Goal: Task Accomplishment & Management: Complete application form

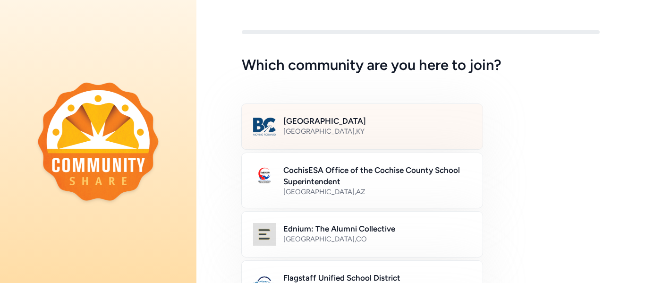
click at [333, 134] on div "Bullitt County , KY" at bounding box center [377, 131] width 188 height 9
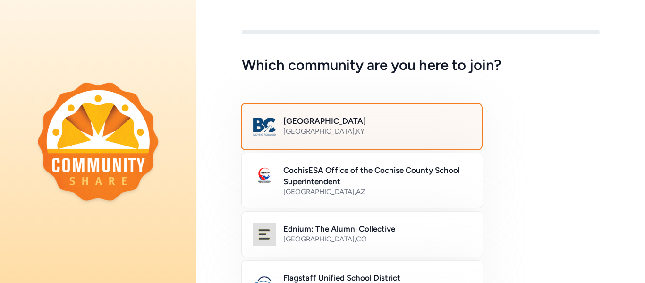
click at [374, 128] on div "Bullitt County , KY" at bounding box center [376, 131] width 187 height 9
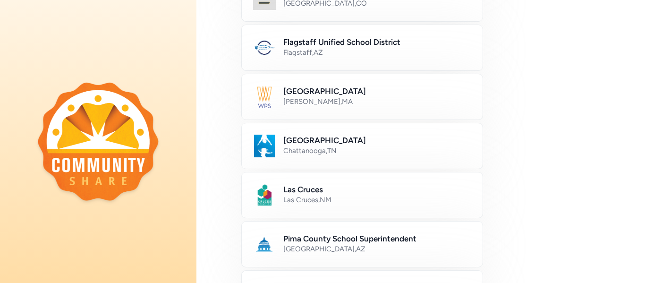
scroll to position [571, 0]
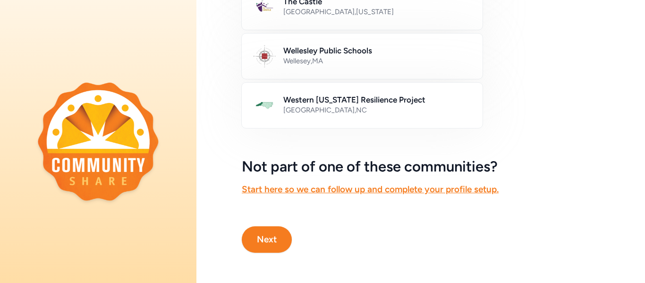
click at [264, 241] on button "Next" at bounding box center [267, 239] width 50 height 26
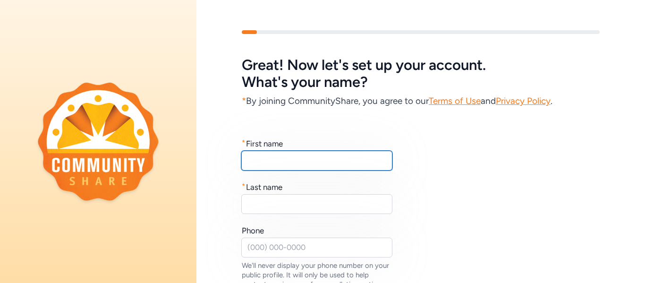
click at [324, 160] on input "text" at bounding box center [316, 161] width 151 height 20
click at [320, 156] on input "Cheevz" at bounding box center [316, 161] width 151 height 20
type input "Chevez"
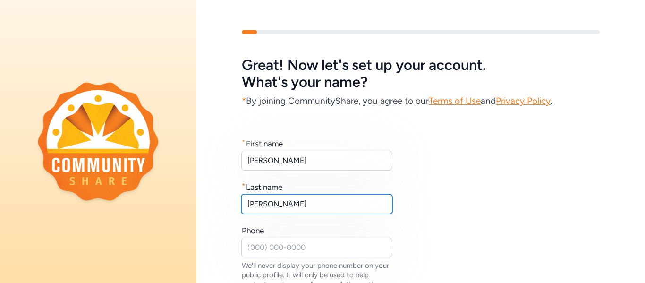
type input "Sanchez"
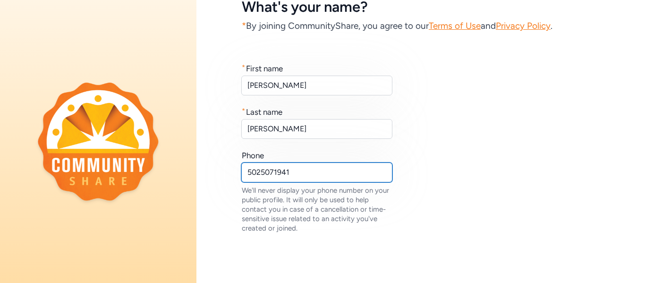
scroll to position [135, 0]
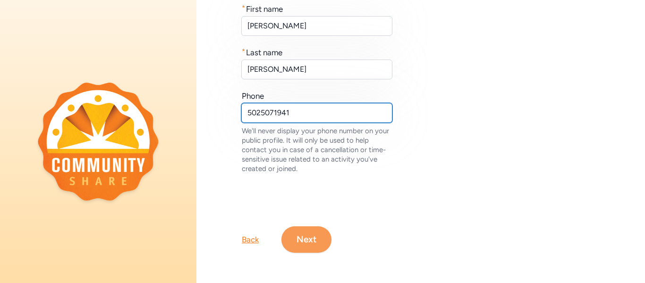
type input "5025071941"
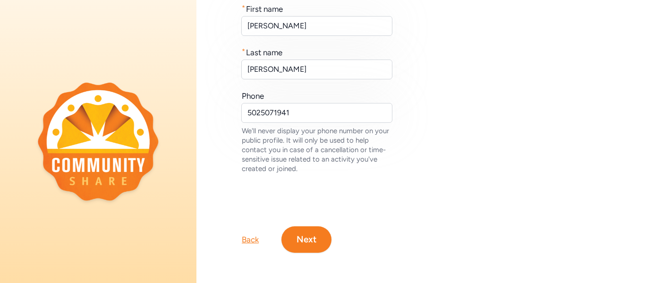
click at [301, 230] on button "Next" at bounding box center [306, 239] width 50 height 26
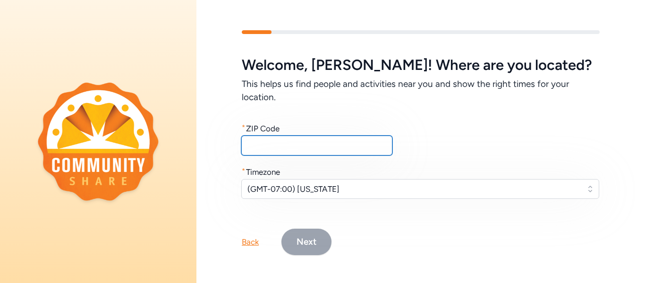
click at [291, 153] on input "text" at bounding box center [316, 146] width 151 height 20
type input "40165"
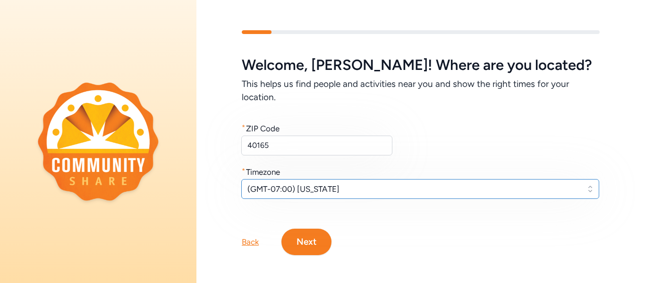
click at [306, 193] on span "(GMT-07:00) Arizona" at bounding box center [413, 188] width 333 height 11
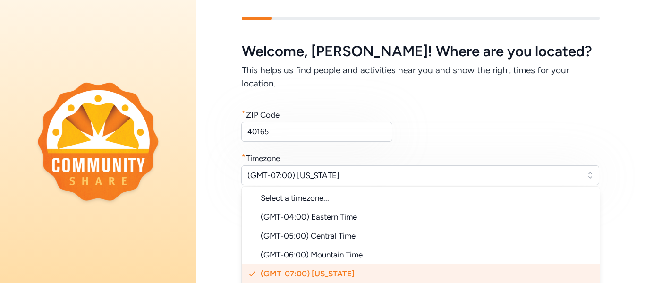
scroll to position [7, 0]
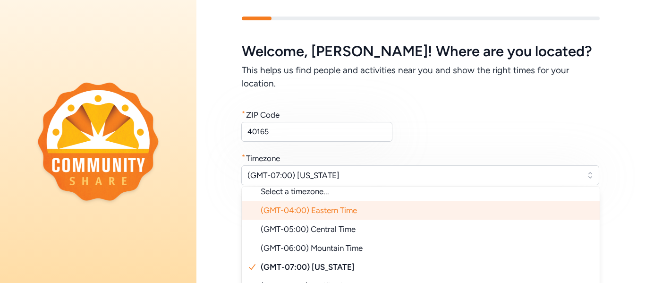
click at [323, 206] on span "(GMT-04:00) Eastern Time" at bounding box center [309, 209] width 96 height 9
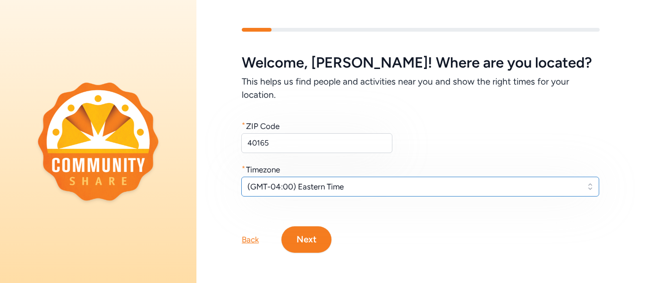
scroll to position [2, 0]
click at [314, 227] on button "Next" at bounding box center [306, 239] width 50 height 26
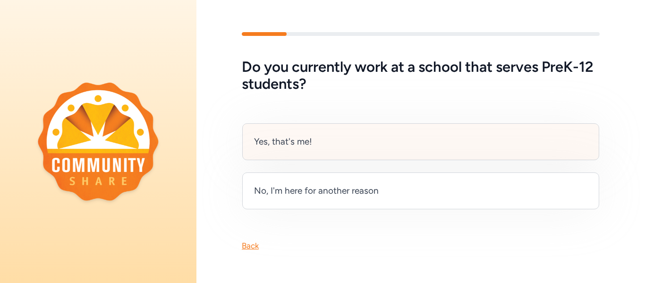
click at [348, 150] on div "Yes, that's me!" at bounding box center [420, 141] width 357 height 37
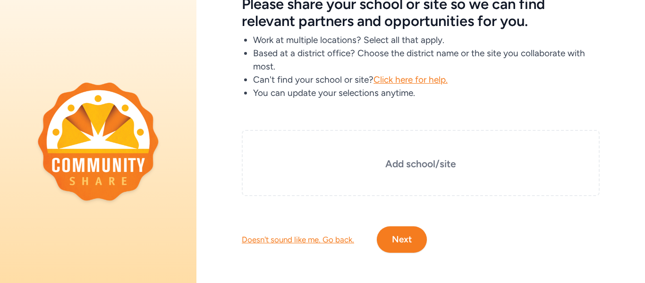
scroll to position [60, 0]
click at [416, 162] on h3 "Add school/site" at bounding box center [420, 164] width 311 height 13
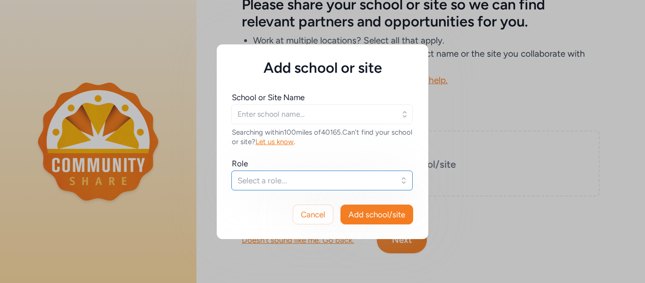
click at [324, 178] on span "Select a role..." at bounding box center [316, 180] width 156 height 11
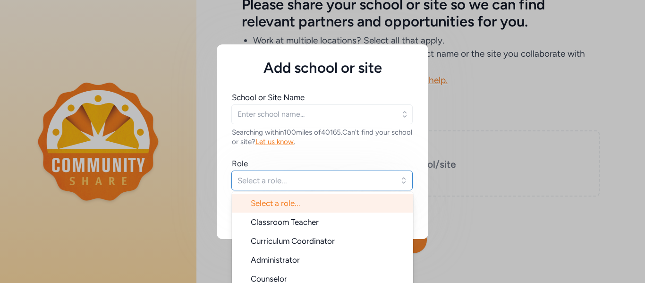
click at [324, 178] on span "Select a role..." at bounding box center [316, 180] width 156 height 11
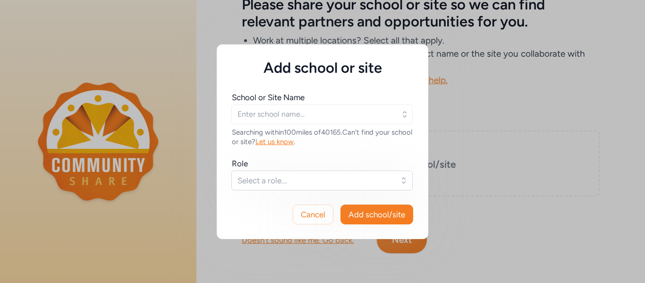
click at [299, 102] on div "School or Site Name" at bounding box center [268, 97] width 73 height 11
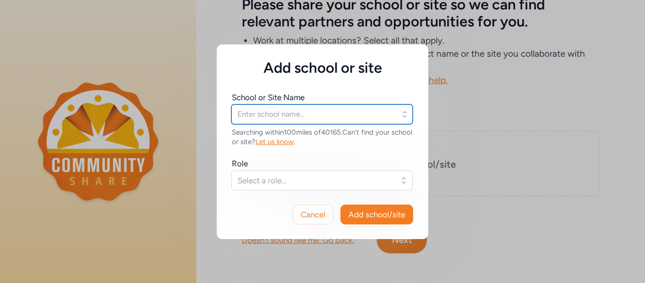
click at [298, 106] on input "text" at bounding box center [321, 114] width 181 height 20
type input "n"
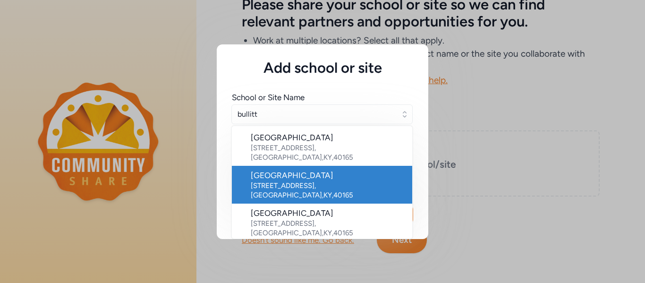
click at [301, 170] on div "Bullitt Central High School" at bounding box center [328, 175] width 154 height 11
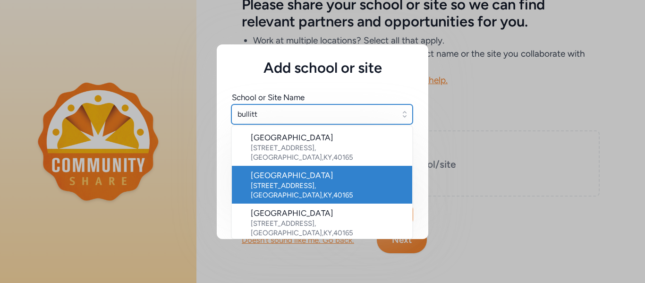
type input "Bullitt Central High School"
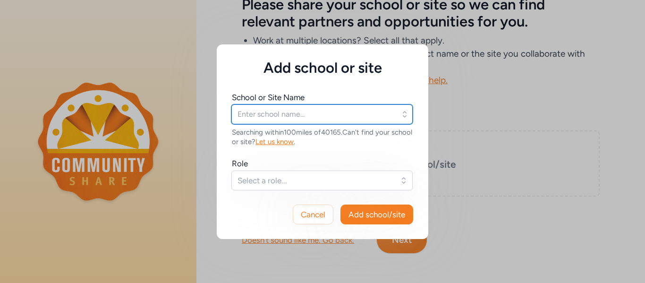
type input "Bullitt Central High School"
click at [342, 116] on input "Bullitt Central High School" at bounding box center [321, 114] width 181 height 20
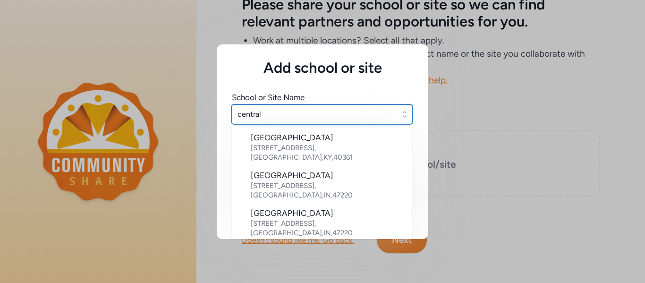
scroll to position [3, 0]
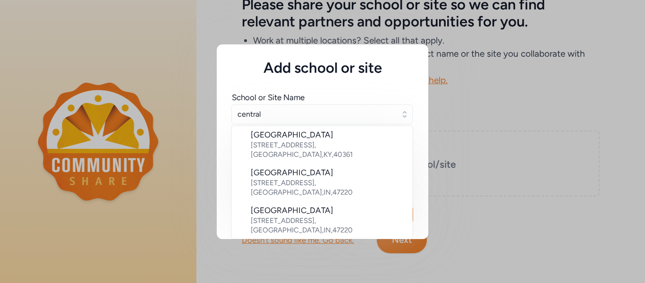
click at [217, 206] on div "Cancel Add school/site" at bounding box center [323, 214] width 212 height 49
type input "Bullitt Central High School"
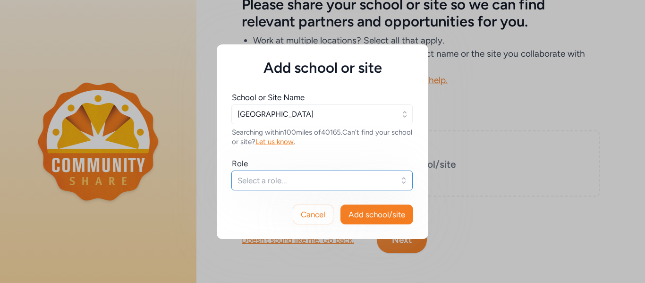
click at [290, 176] on span "Select a role..." at bounding box center [316, 180] width 156 height 11
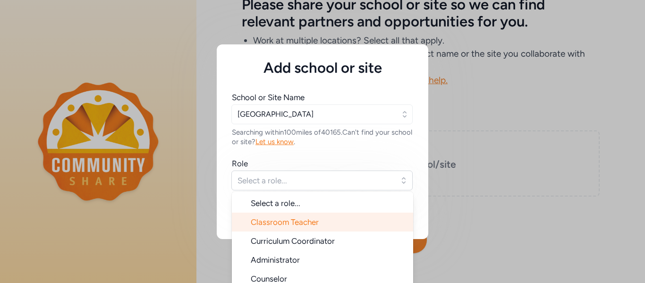
click at [323, 225] on li "Classroom Teacher" at bounding box center [322, 222] width 181 height 19
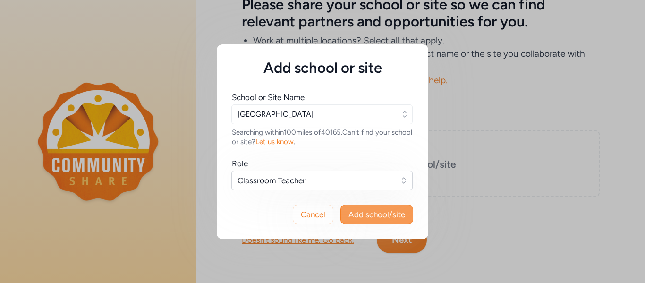
click at [354, 221] on button "Add school/site" at bounding box center [377, 215] width 73 height 20
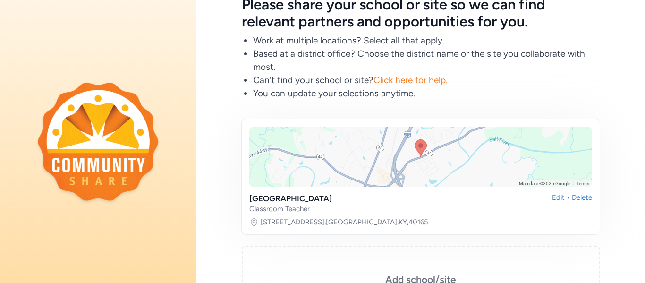
scroll to position [176, 0]
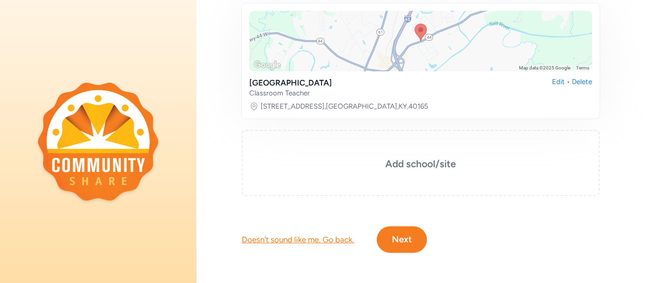
click at [411, 240] on button "Next" at bounding box center [402, 239] width 50 height 26
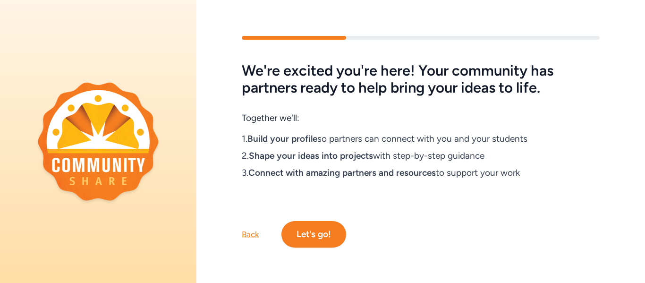
click at [327, 238] on button "Let's go!" at bounding box center [313, 234] width 65 height 26
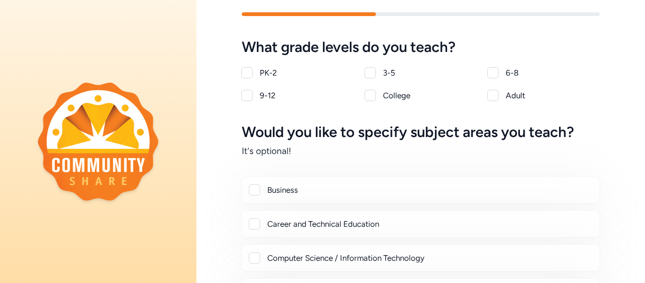
scroll to position [17, 0]
click at [251, 96] on div at bounding box center [246, 95] width 11 height 11
checkbox input "true"
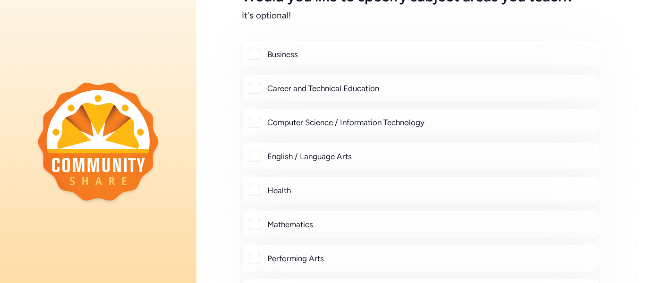
scroll to position [153, 0]
click at [251, 96] on div "Career and Technical Education" at bounding box center [420, 88] width 359 height 27
click at [256, 85] on div at bounding box center [254, 88] width 11 height 11
checkbox input "true"
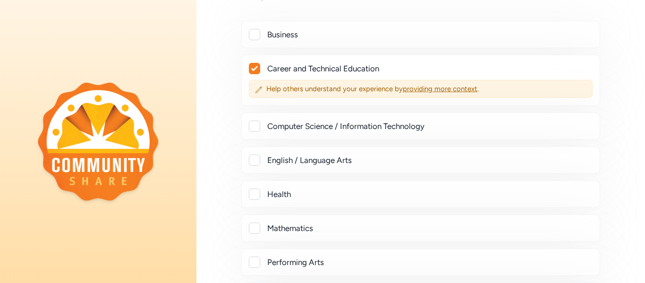
scroll to position [174, 0]
click at [452, 97] on div "Career and Technical Education Help others understand your experience by provid…" at bounding box center [420, 79] width 359 height 51
click at [448, 93] on div "Help others understand your experience by providing more context ." at bounding box center [421, 88] width 344 height 18
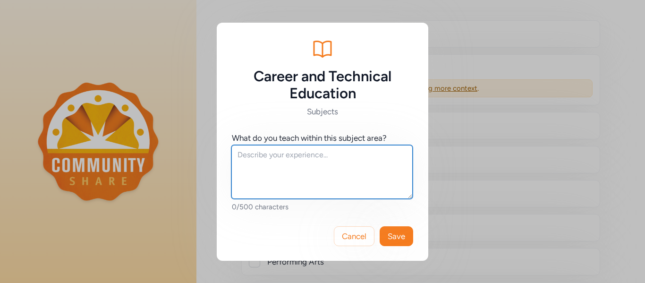
click at [322, 164] on textarea at bounding box center [321, 172] width 181 height 54
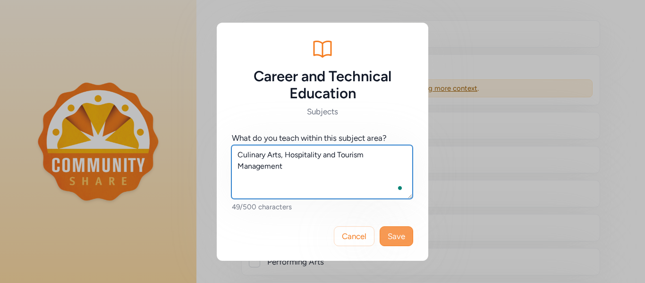
type textarea "Culinary Arts, Hospitality and Tourism Management"
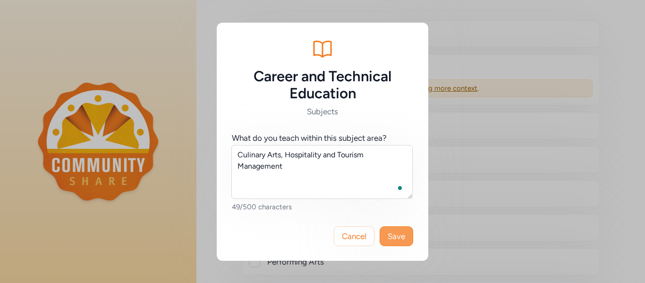
click at [389, 239] on span "Save" at bounding box center [396, 235] width 17 height 11
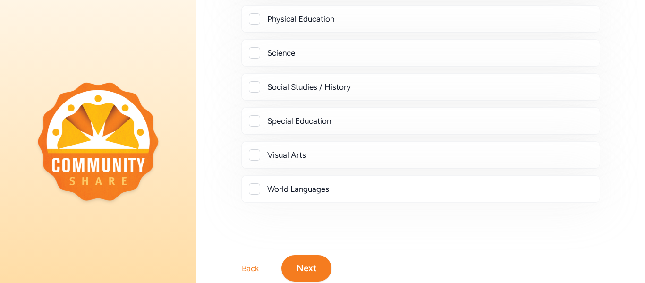
scroll to position [479, 0]
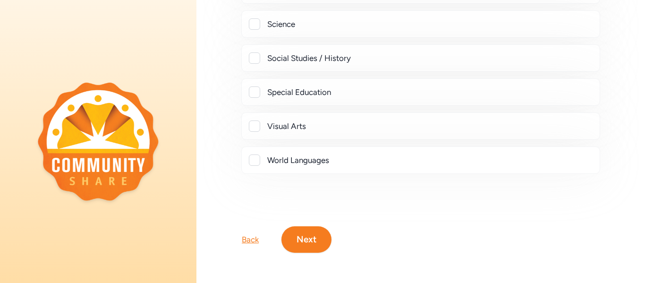
click at [304, 233] on button "Next" at bounding box center [306, 239] width 50 height 26
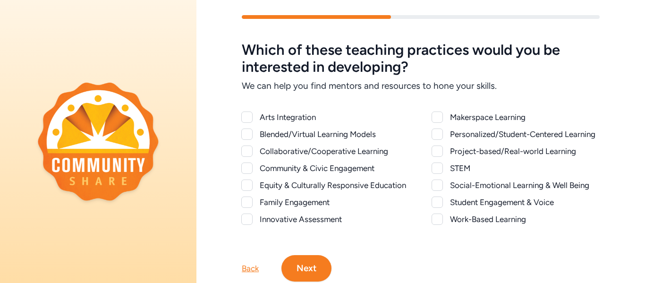
scroll to position [16, 0]
click at [447, 152] on div "Project-based/Real-world Learning" at bounding box center [516, 150] width 168 height 11
click at [439, 152] on div at bounding box center [437, 150] width 11 height 11
checkbox input "true"
click at [254, 152] on div "Collaborative/Cooperative Learning" at bounding box center [326, 150] width 168 height 11
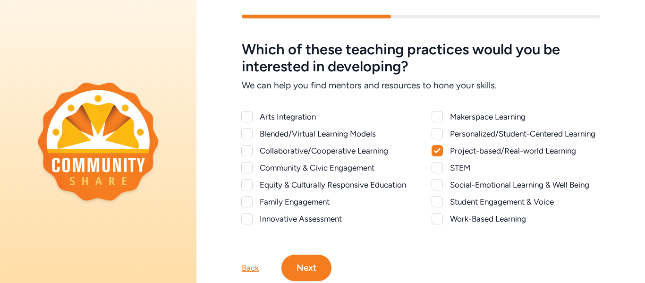
click at [250, 150] on div at bounding box center [246, 150] width 11 height 11
checkbox input "true"
click at [441, 219] on div at bounding box center [437, 218] width 11 height 11
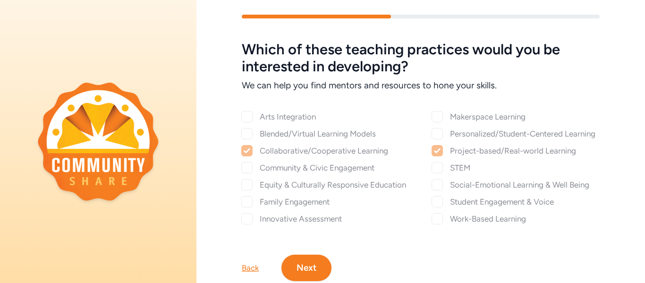
checkbox input "true"
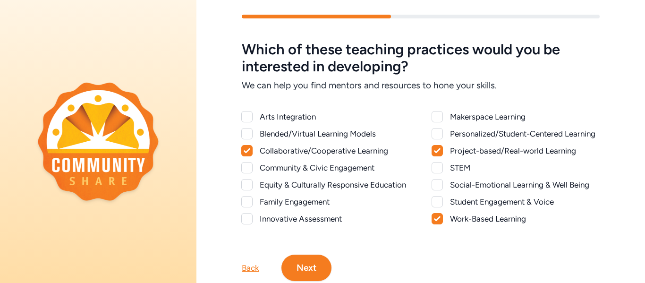
click at [314, 274] on button "Next" at bounding box center [306, 268] width 50 height 26
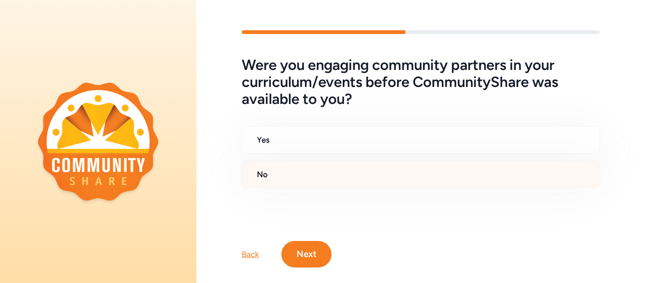
click at [304, 163] on div "No" at bounding box center [420, 174] width 359 height 27
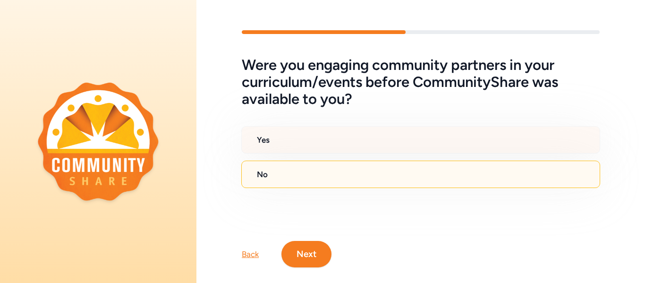
click at [294, 139] on h2 "Yes" at bounding box center [424, 139] width 335 height 11
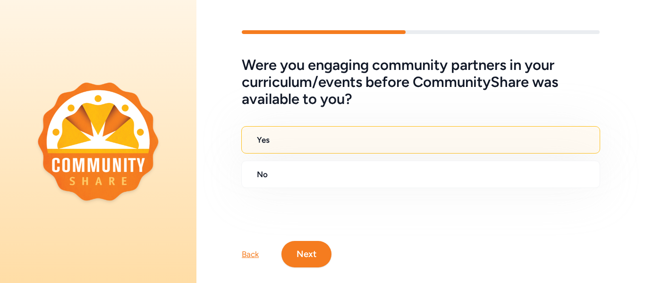
click at [309, 258] on button "Next" at bounding box center [306, 254] width 50 height 26
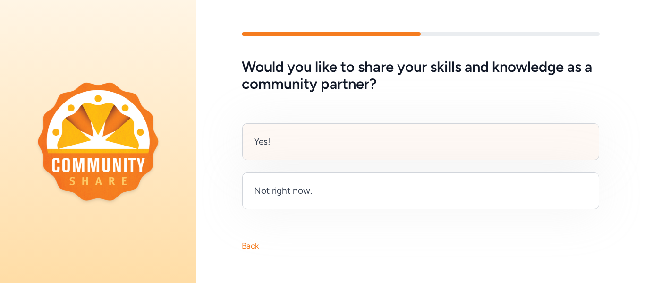
click at [347, 134] on div "Yes!" at bounding box center [420, 141] width 357 height 37
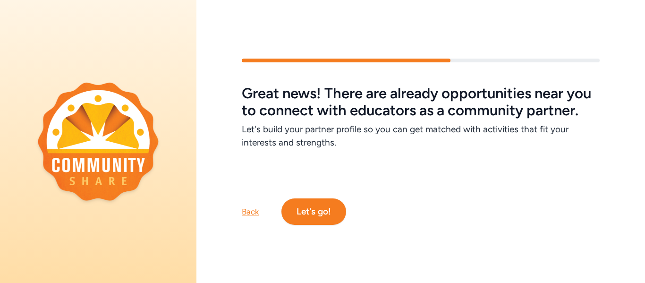
click at [251, 213] on div "Back" at bounding box center [250, 211] width 17 height 11
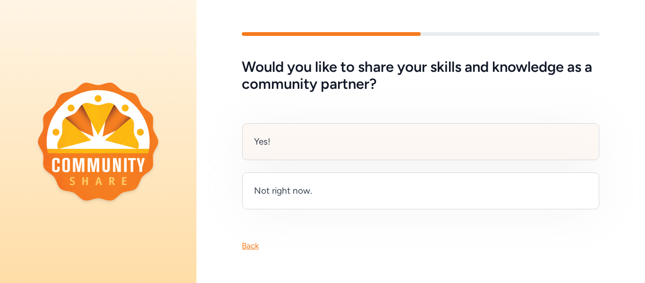
click at [302, 144] on div "Yes!" at bounding box center [420, 141] width 357 height 37
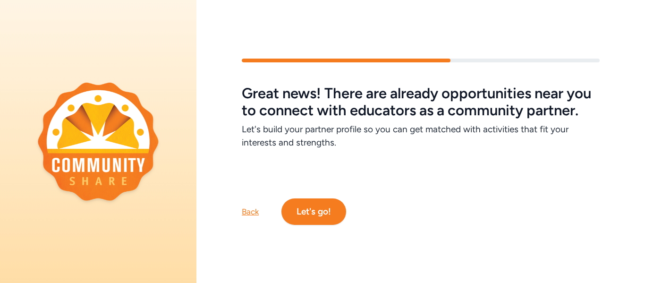
click at [308, 218] on button "Let's go!" at bounding box center [313, 211] width 65 height 26
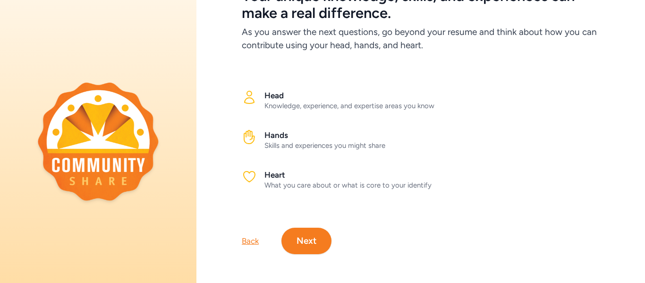
scroll to position [70, 0]
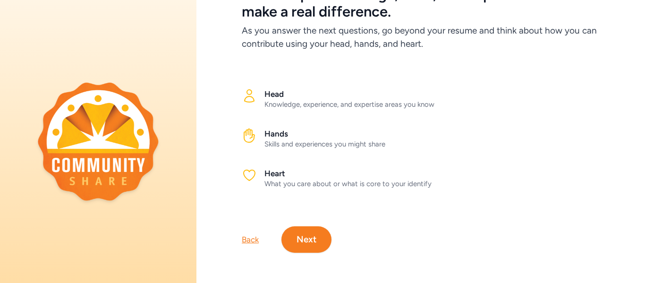
click at [307, 234] on button "Next" at bounding box center [306, 239] width 50 height 26
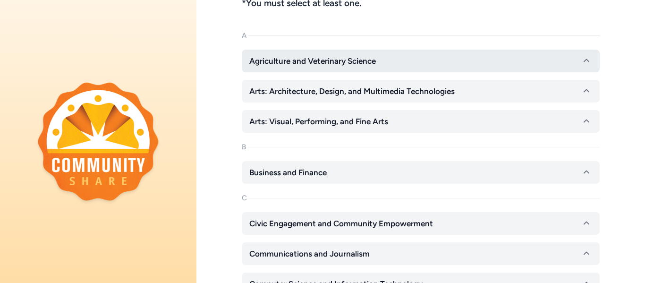
scroll to position [117, 0]
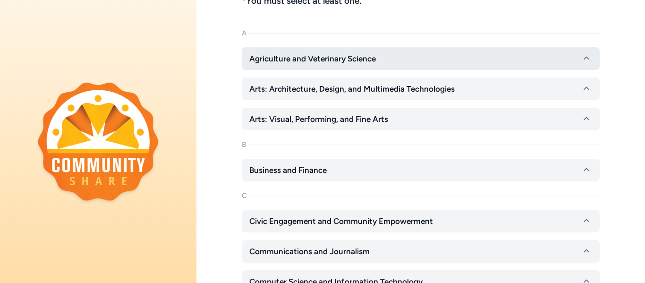
click at [375, 115] on span "Arts: Visual, Performing, and Fine Arts" at bounding box center [318, 118] width 139 height 11
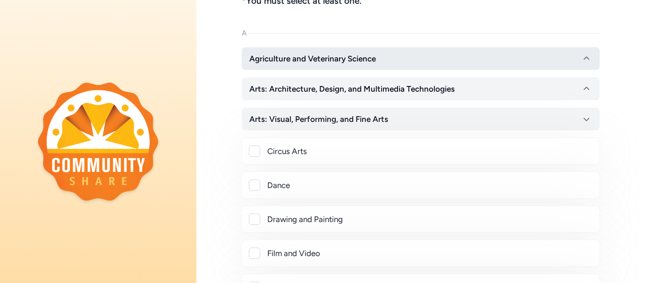
click at [375, 115] on span "Arts: Visual, Performing, and Fine Arts" at bounding box center [318, 118] width 139 height 11
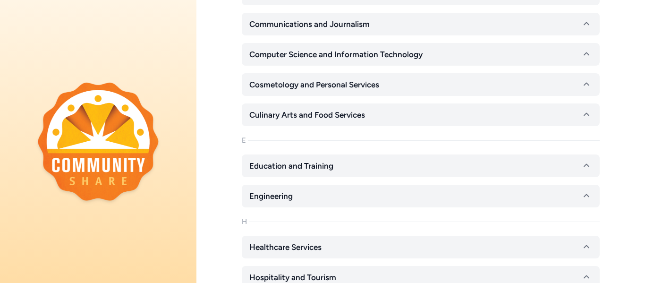
click at [368, 117] on button "Culinary Arts and Food Services" at bounding box center [421, 114] width 358 height 23
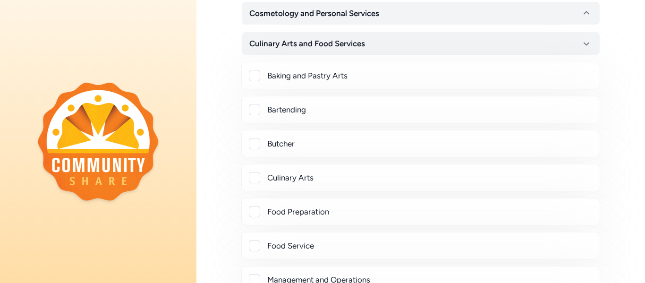
scroll to position [425, 0]
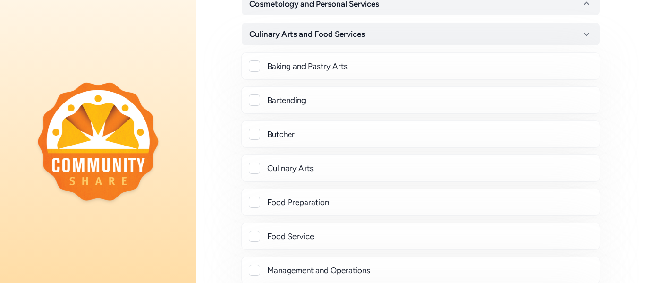
click at [253, 73] on div "Baking and Pastry Arts" at bounding box center [420, 65] width 359 height 27
click at [257, 68] on div at bounding box center [254, 65] width 11 height 11
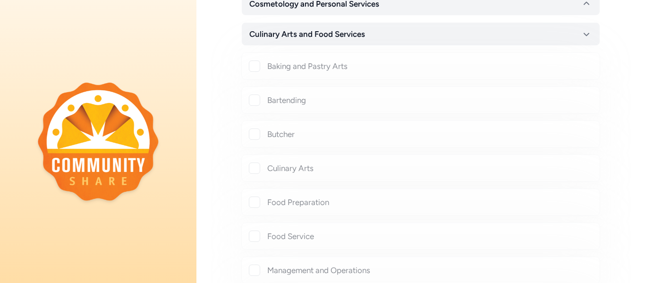
checkbox input "true"
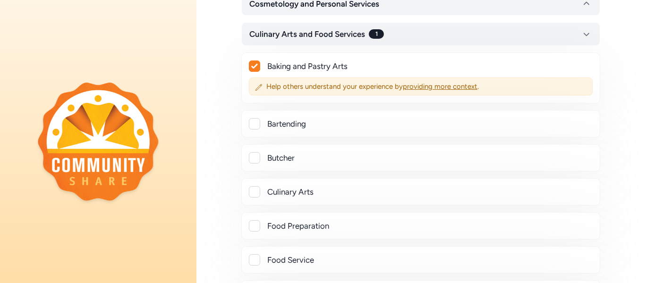
click at [254, 120] on div at bounding box center [254, 123] width 11 height 11
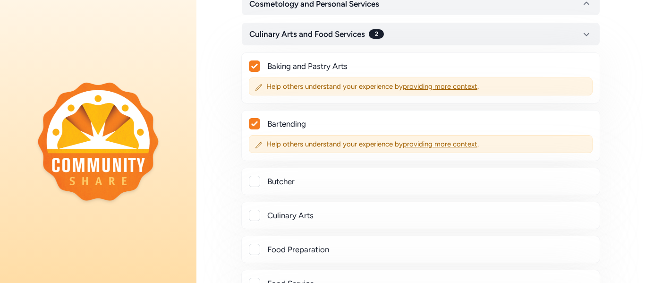
checkbox input "true"
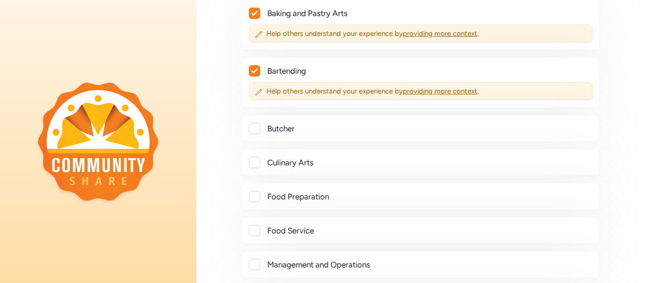
scroll to position [500, 0]
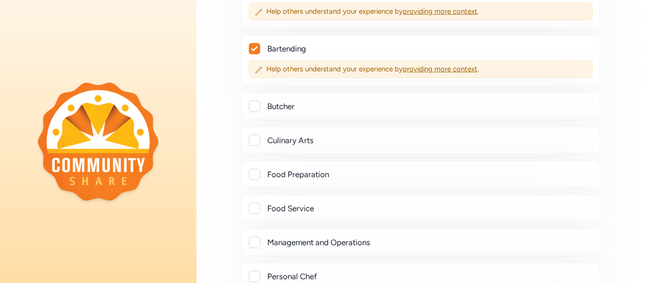
click at [254, 106] on div at bounding box center [254, 106] width 11 height 11
checkbox input "true"
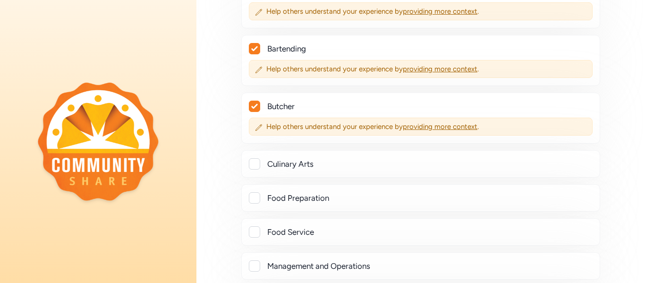
click at [255, 162] on div at bounding box center [254, 163] width 11 height 11
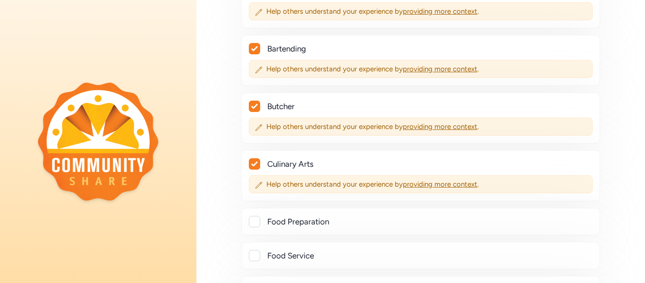
checkbox input "true"
click at [257, 223] on div at bounding box center [254, 221] width 11 height 11
checkbox input "true"
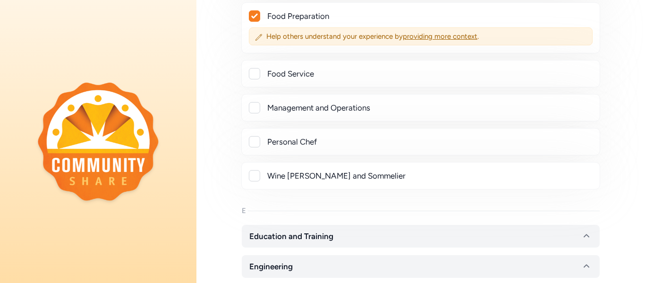
scroll to position [707, 0]
click at [256, 176] on div at bounding box center [254, 174] width 11 height 11
checkbox input "true"
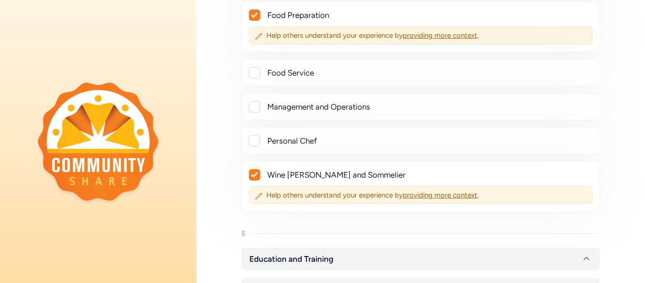
click at [256, 143] on div at bounding box center [254, 140] width 11 height 11
checkbox input "true"
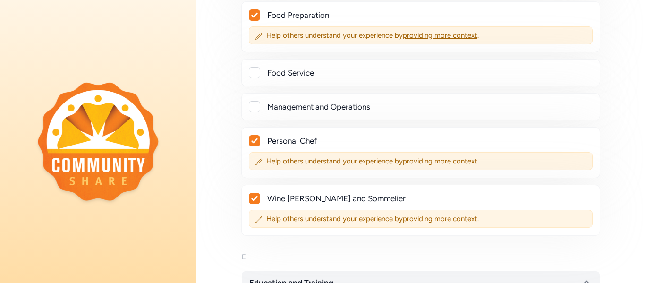
click at [254, 108] on div at bounding box center [254, 106] width 11 height 11
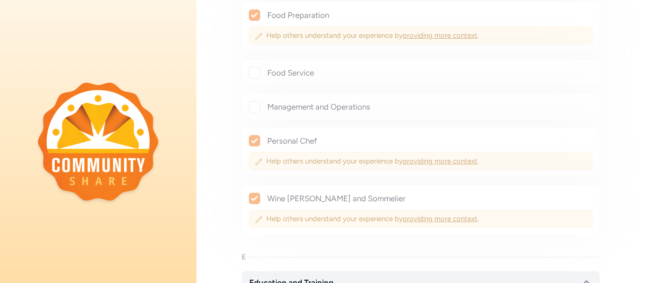
checkbox input "true"
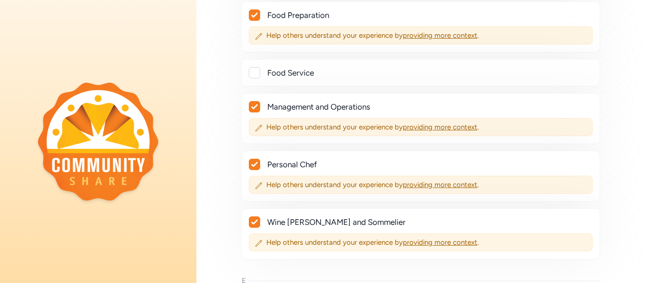
click at [256, 82] on div "Food Service" at bounding box center [420, 72] width 359 height 27
click at [255, 77] on div at bounding box center [254, 72] width 11 height 11
checkbox input "true"
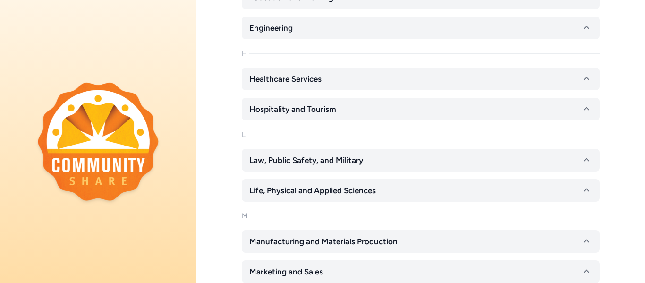
scroll to position [1023, 0]
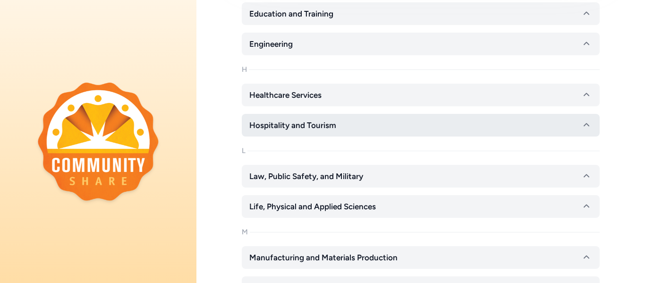
click at [269, 126] on span "Hospitality and Tourism" at bounding box center [292, 124] width 87 height 11
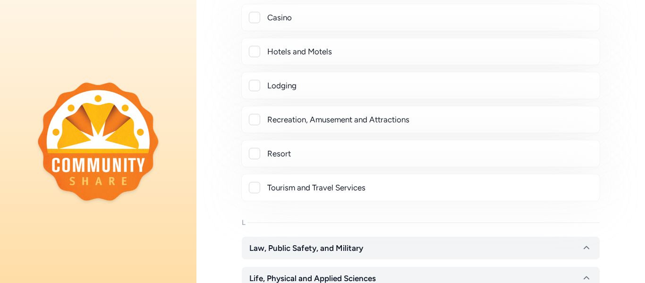
scroll to position [1163, 0]
click at [256, 159] on div "Resort" at bounding box center [420, 152] width 359 height 27
click at [255, 186] on div at bounding box center [254, 186] width 11 height 11
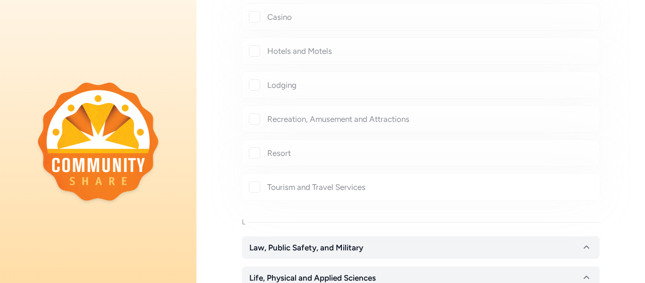
checkbox input "true"
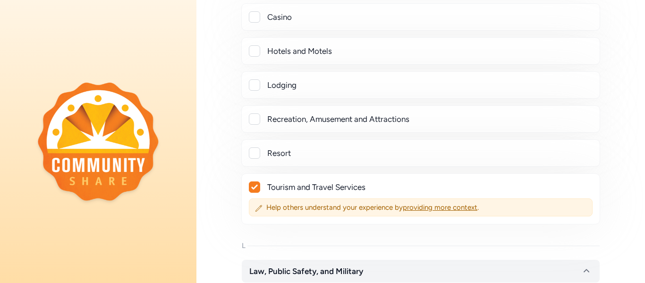
click at [254, 154] on div at bounding box center [254, 152] width 11 height 11
checkbox input "true"
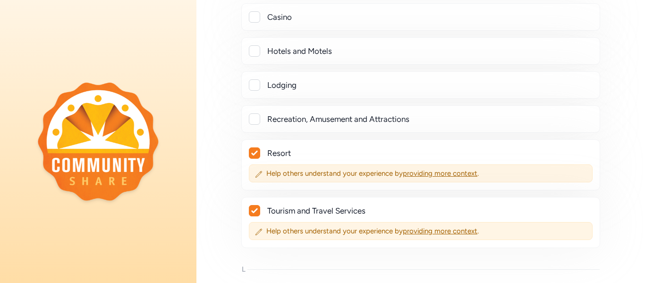
click at [261, 49] on div "Hotels and Motels" at bounding box center [420, 50] width 343 height 11
click at [256, 52] on div at bounding box center [254, 50] width 11 height 11
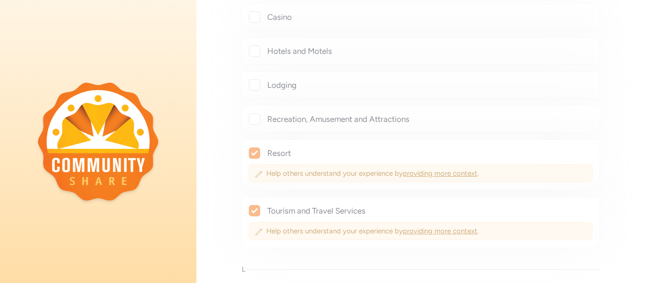
checkbox input "true"
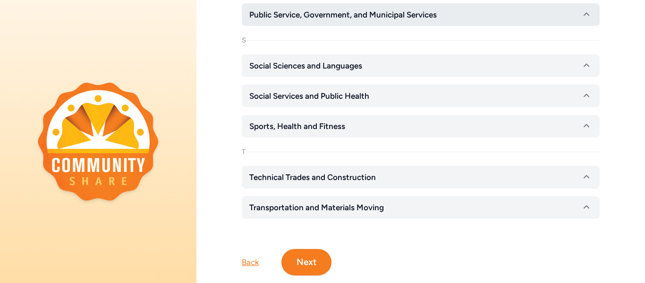
scroll to position [1733, 0]
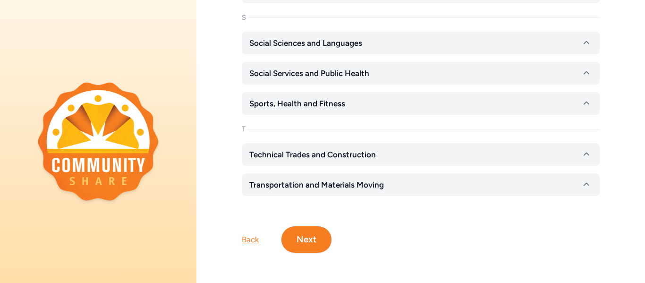
click at [319, 226] on button "Next" at bounding box center [306, 239] width 50 height 26
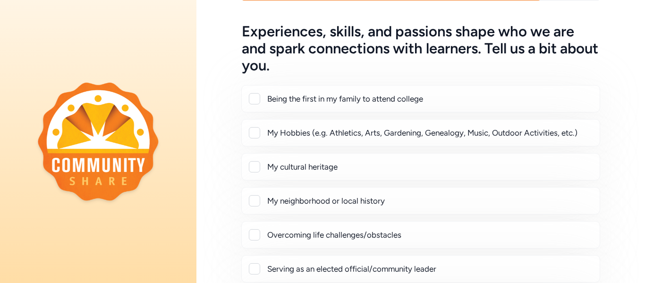
scroll to position [43, 0]
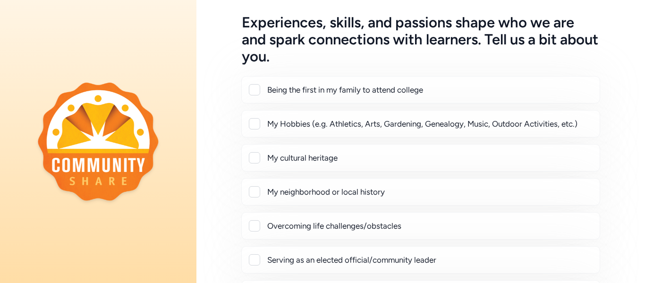
click at [255, 88] on div at bounding box center [254, 89] width 11 height 11
checkbox input "true"
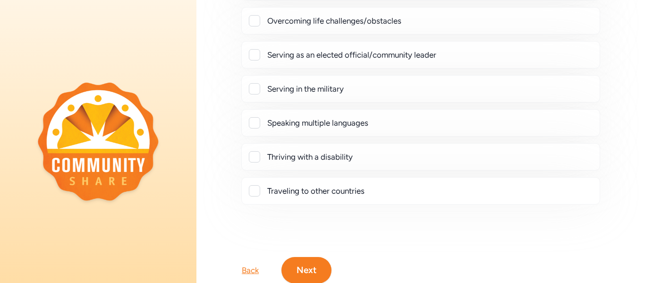
scroll to position [274, 0]
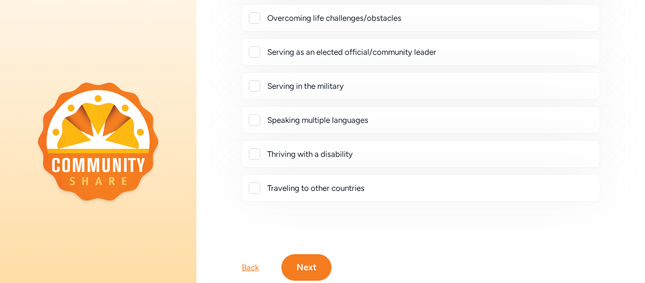
click at [260, 121] on div "Speaking multiple languages" at bounding box center [420, 119] width 343 height 11
click at [256, 120] on div at bounding box center [254, 119] width 11 height 11
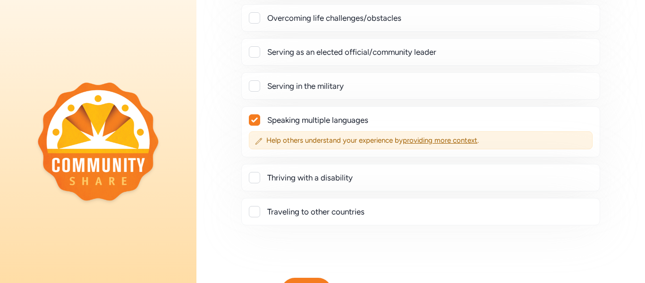
checkbox input "true"
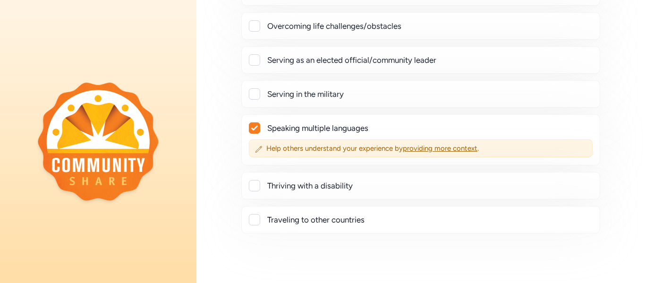
click at [257, 185] on div at bounding box center [254, 185] width 11 height 11
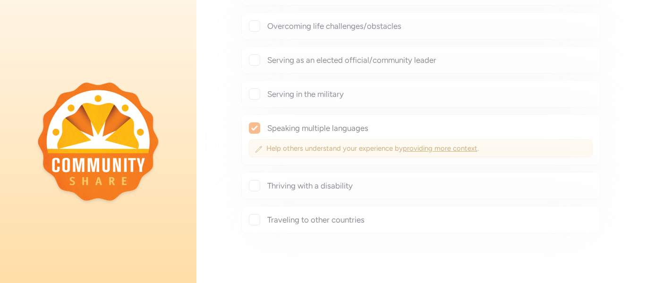
checkbox input "true"
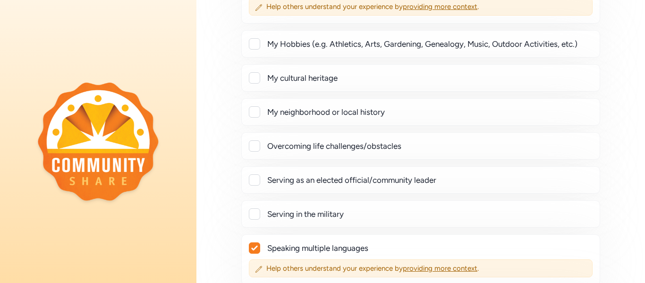
scroll to position [145, 0]
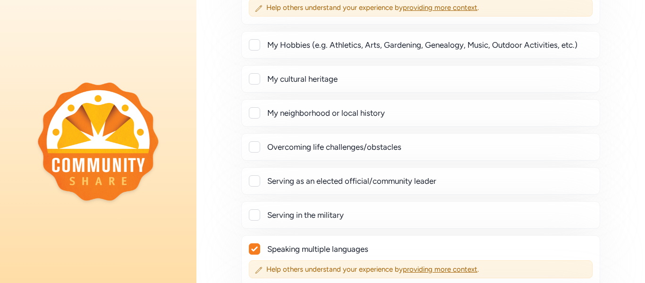
click at [254, 147] on div at bounding box center [254, 146] width 11 height 11
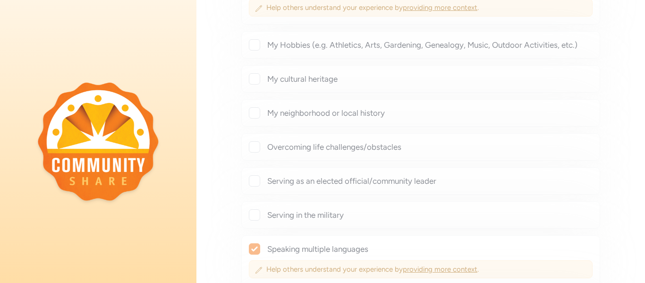
checkbox input "true"
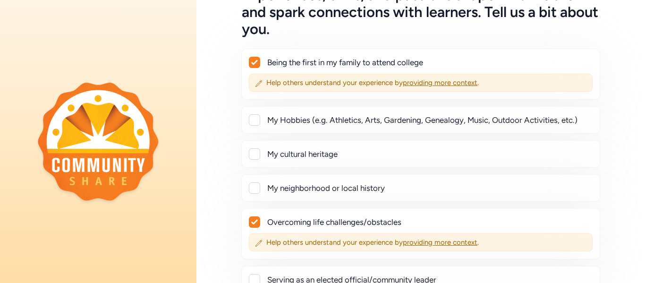
scroll to position [72, 0]
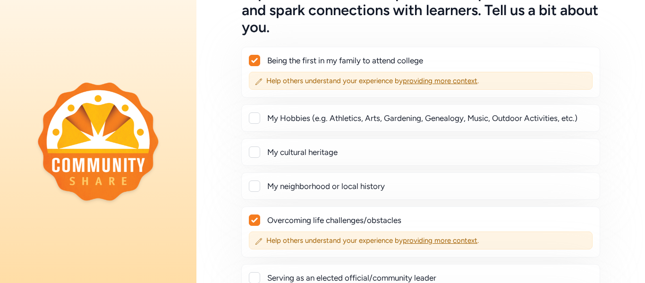
click at [222, 161] on div "Experiences, skills, and passions shape who we are and spark connections with l…" at bounding box center [420, 229] width 449 height 489
click at [259, 152] on div at bounding box center [254, 151] width 11 height 11
checkbox input "true"
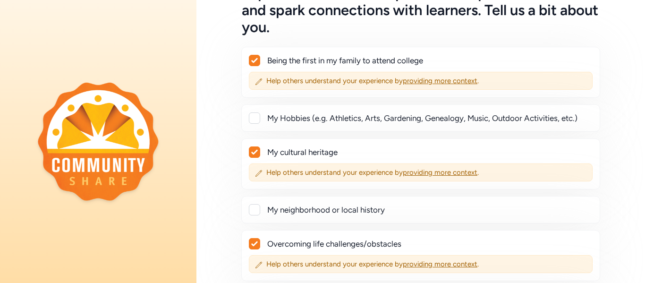
scroll to position [396, 0]
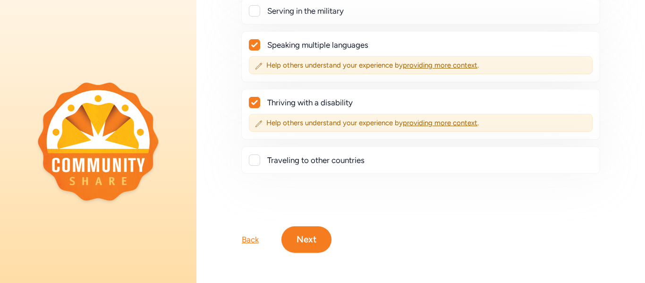
click at [304, 230] on button "Next" at bounding box center [306, 239] width 50 height 26
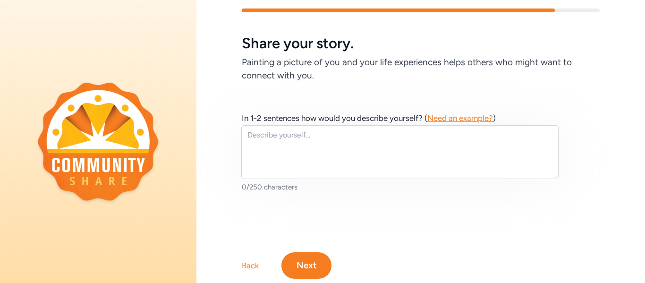
scroll to position [23, 0]
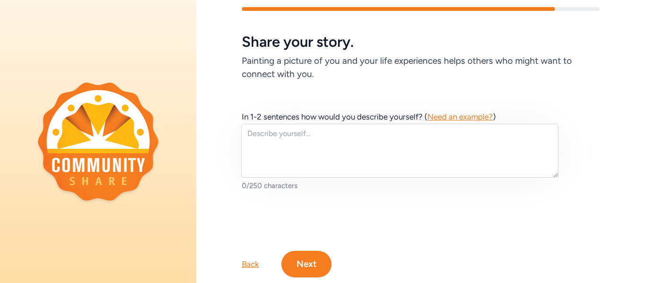
click at [300, 258] on button "Next" at bounding box center [306, 264] width 50 height 26
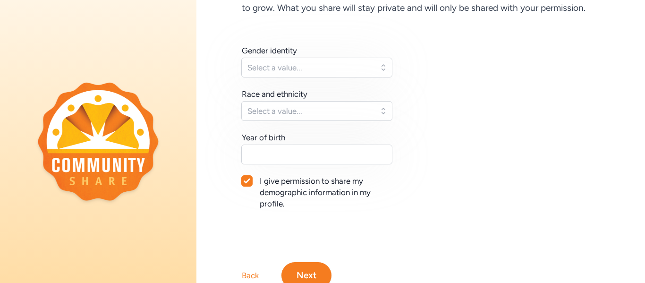
scroll to position [103, 0]
click at [249, 180] on icon at bounding box center [247, 181] width 7 height 6
checkbox input "false"
click at [300, 269] on button "Next" at bounding box center [306, 275] width 50 height 26
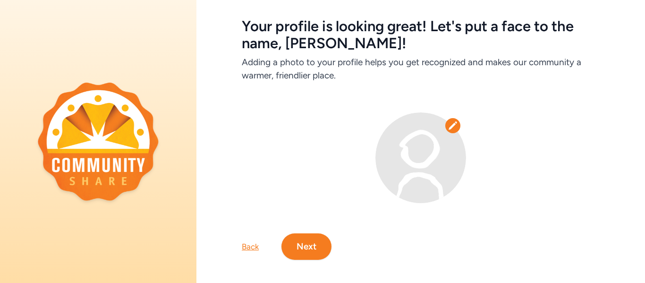
scroll to position [46, 0]
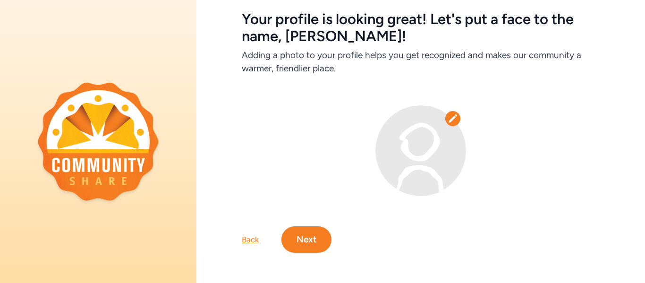
click at [430, 125] on img at bounding box center [420, 150] width 91 height 91
click at [454, 116] on icon at bounding box center [453, 118] width 8 height 8
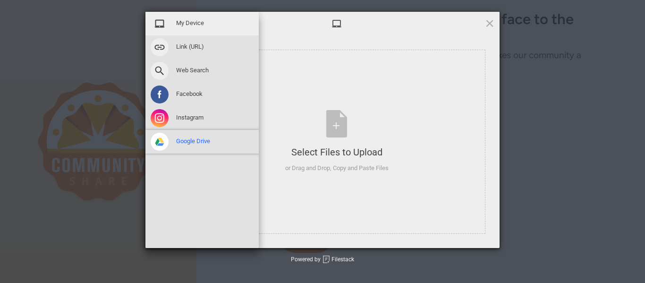
click at [162, 147] on span at bounding box center [160, 142] width 18 height 18
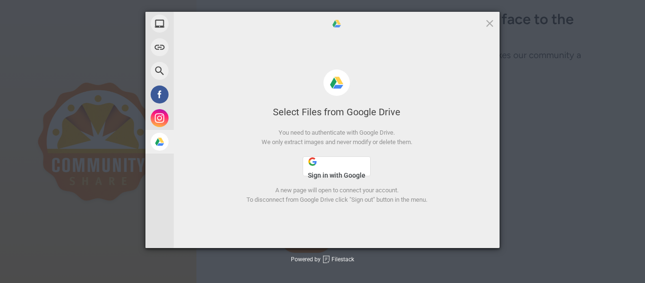
click at [492, 29] on div at bounding box center [337, 24] width 326 height 24
click at [491, 26] on span at bounding box center [490, 23] width 10 height 10
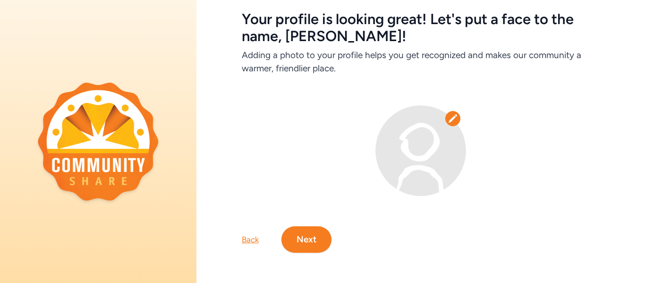
click at [280, 235] on div "Back Next" at bounding box center [420, 224] width 449 height 57
click at [315, 241] on button "Next" at bounding box center [306, 239] width 50 height 26
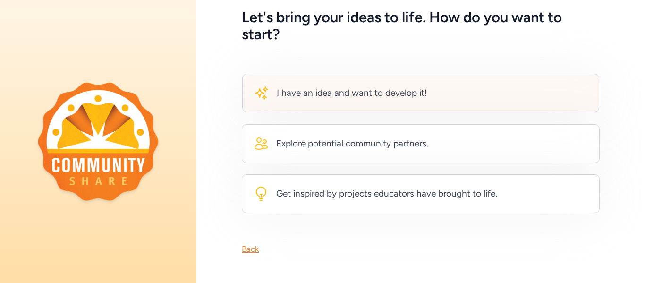
scroll to position [50, 0]
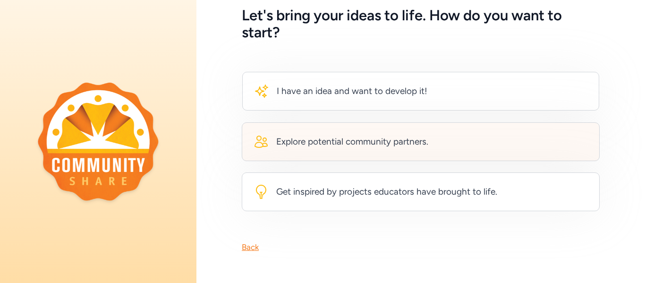
click at [435, 144] on div "Explore potential community partners." at bounding box center [421, 141] width 358 height 39
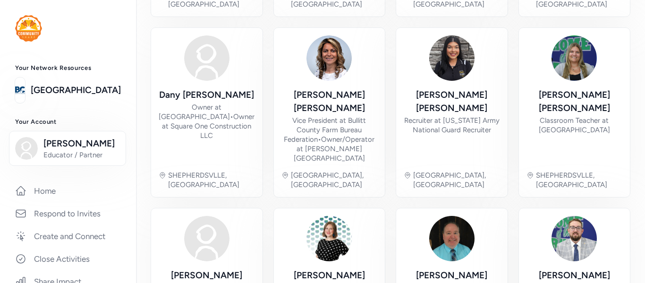
scroll to position [412, 0]
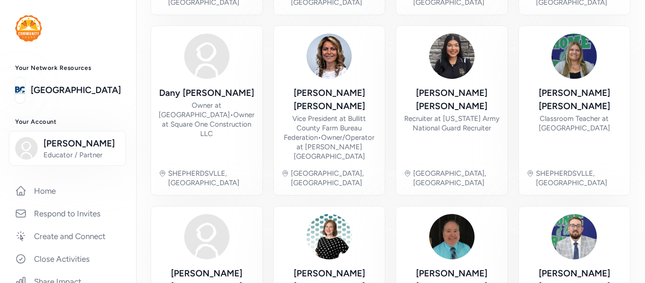
click at [272, 159] on div "Chevez Sanchez Classroom Teacher at Bullitt Central High School SHEPHERDSVLLE, …" at bounding box center [390, 34] width 479 height 682
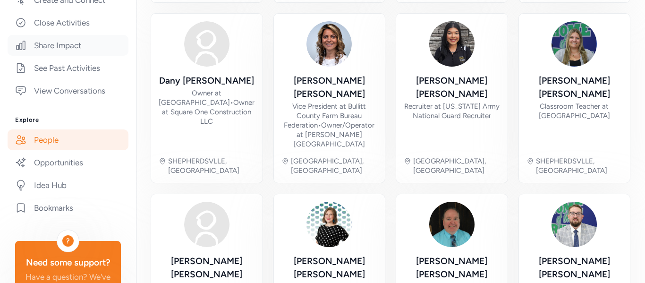
scroll to position [238, 0]
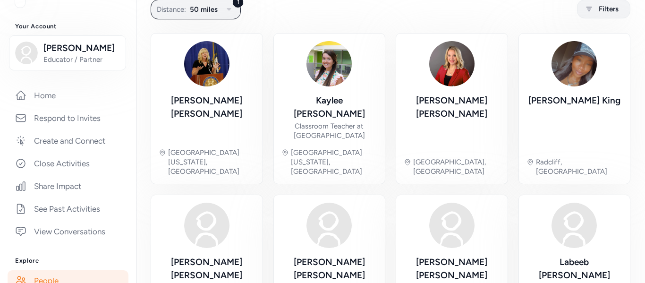
scroll to position [99, 0]
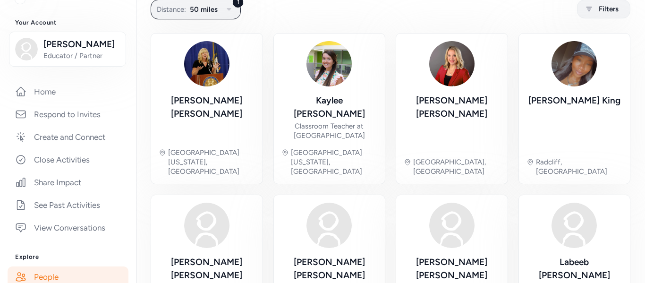
click at [60, 94] on link "Home" at bounding box center [68, 91] width 121 height 21
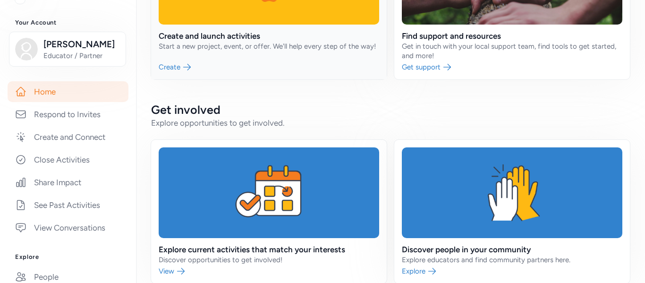
scroll to position [118, 0]
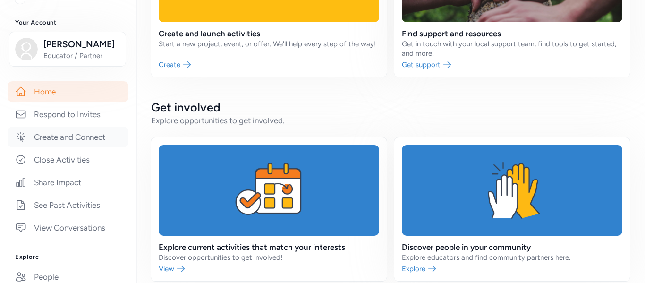
click at [85, 143] on link "Create and Connect" at bounding box center [68, 137] width 121 height 21
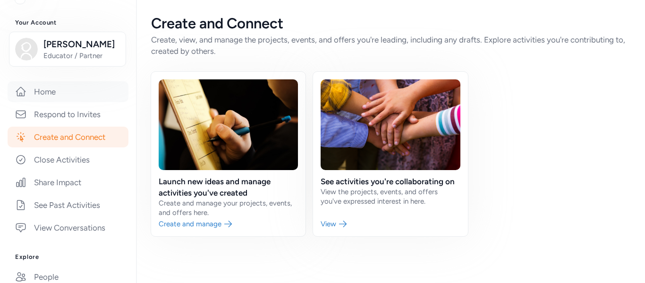
click at [72, 94] on link "Home" at bounding box center [68, 91] width 121 height 21
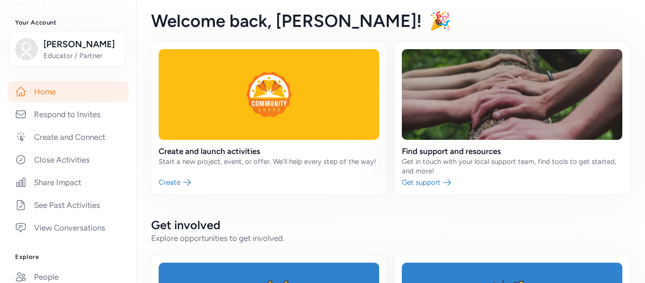
scroll to position [118, 0]
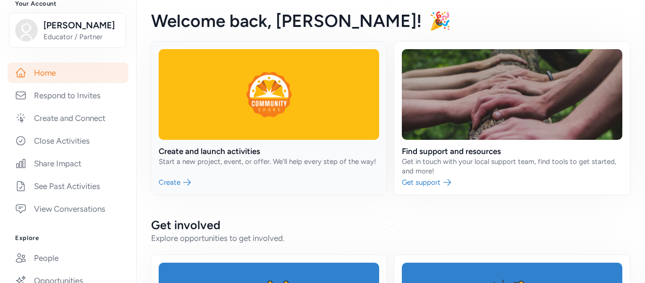
click at [286, 106] on link at bounding box center [269, 118] width 236 height 153
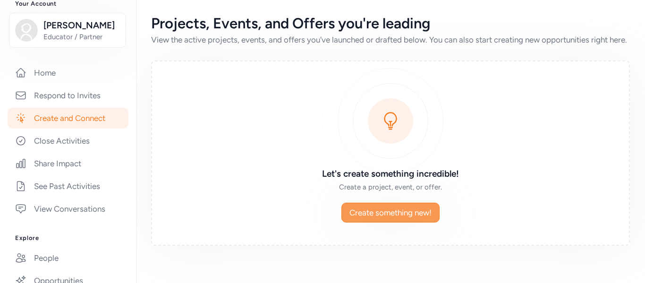
click at [375, 222] on button "Create something new!" at bounding box center [390, 213] width 98 height 20
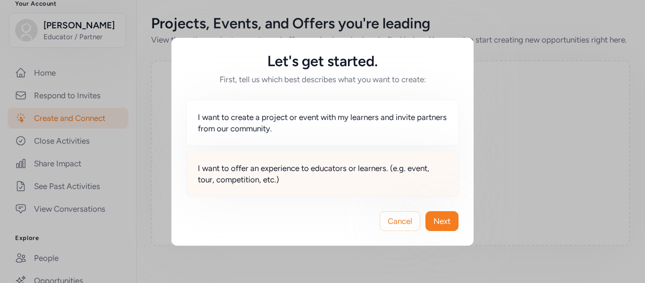
click at [346, 170] on span "I want to offer an experience to educators or learners. (e.g. event, tour, comp…" at bounding box center [322, 173] width 249 height 23
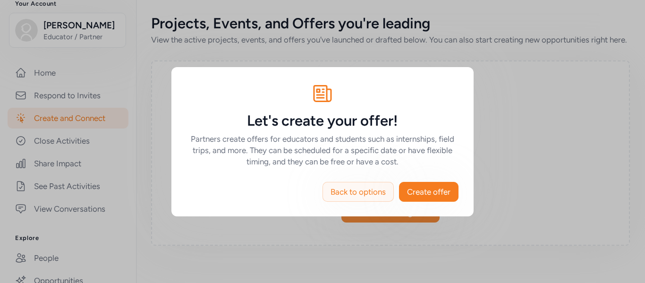
click at [368, 189] on span "Back to options" at bounding box center [358, 191] width 55 height 11
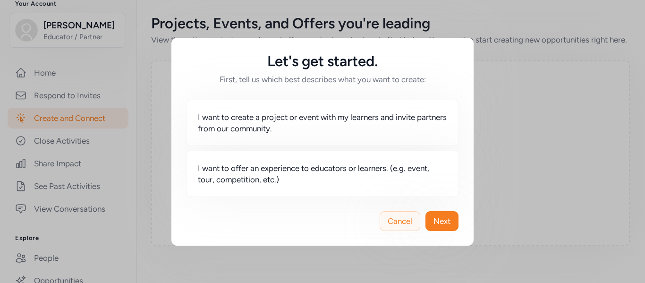
click at [396, 219] on span "Cancel" at bounding box center [400, 220] width 25 height 11
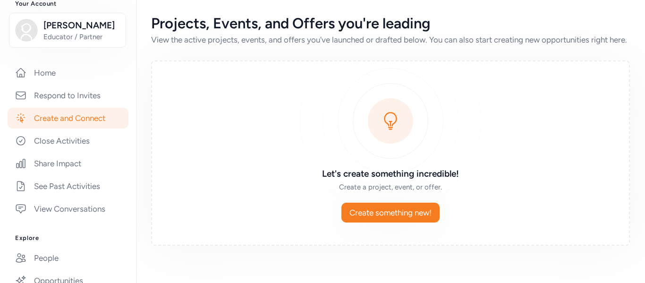
click at [496, 131] on div "Let's create something incredible! Create a project, event, or offer. Create so…" at bounding box center [390, 152] width 479 height 185
